Goal: Task Accomplishment & Management: Use online tool/utility

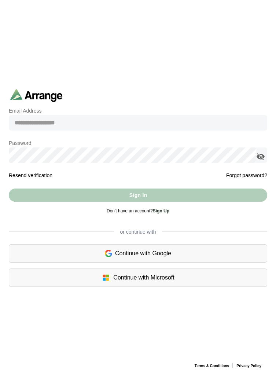
click at [148, 122] on input "email" at bounding box center [138, 122] width 259 height 15
type input "**********"
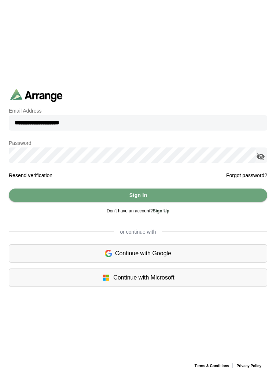
click at [261, 154] on icon "appended action" at bounding box center [261, 156] width 9 height 9
click at [214, 200] on button "Sign In" at bounding box center [138, 195] width 259 height 13
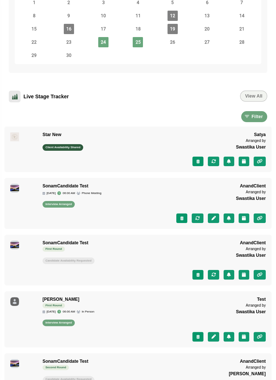
scroll to position [310, 0]
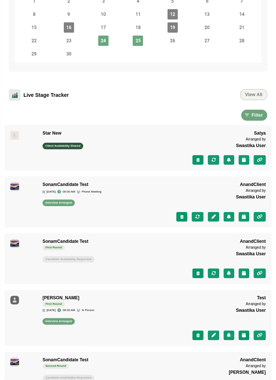
click at [242, 337] on icon "button" at bounding box center [244, 335] width 5 height 4
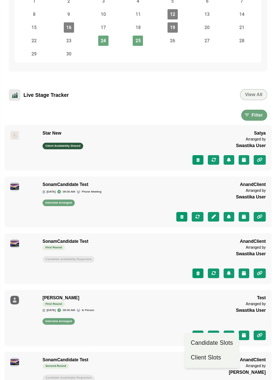
click at [177, 380] on div "Candidate Availability Requested Client Availability Requested" at bounding box center [122, 380] width 159 height 10
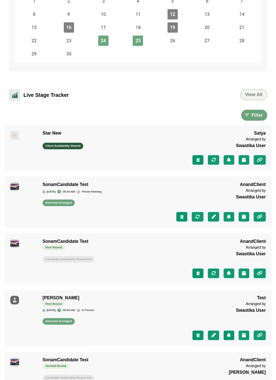
click at [228, 337] on icon "button" at bounding box center [229, 335] width 5 height 4
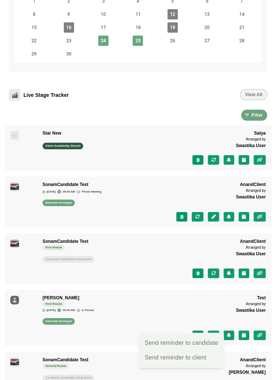
click at [178, 380] on div "SonamCandidate Test Second Round Candidate Availability Requested Client Availa…" at bounding box center [138, 379] width 268 height 54
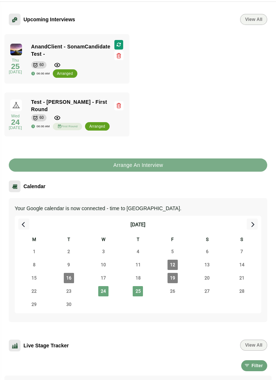
scroll to position [0, 0]
